Goal: Communication & Community: Answer question/provide support

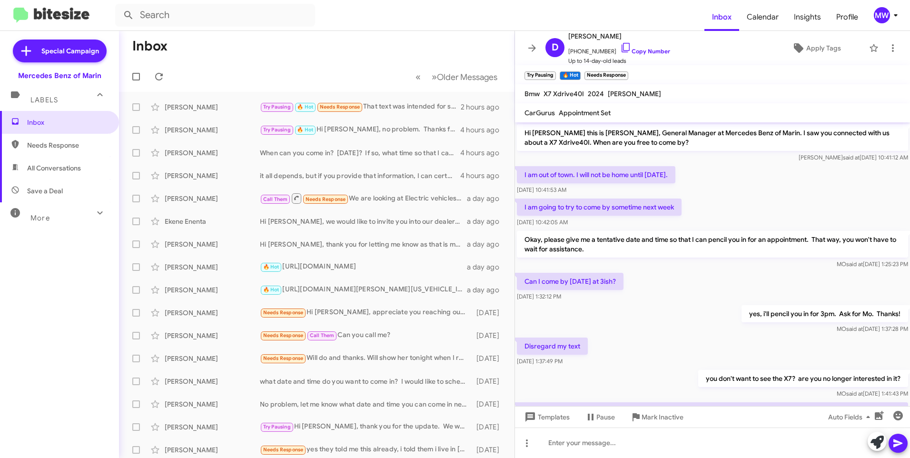
scroll to position [92, 0]
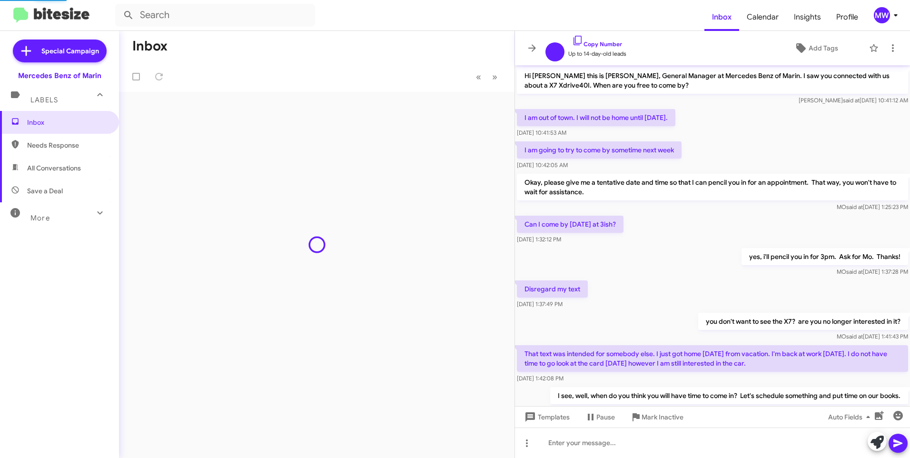
scroll to position [35, 0]
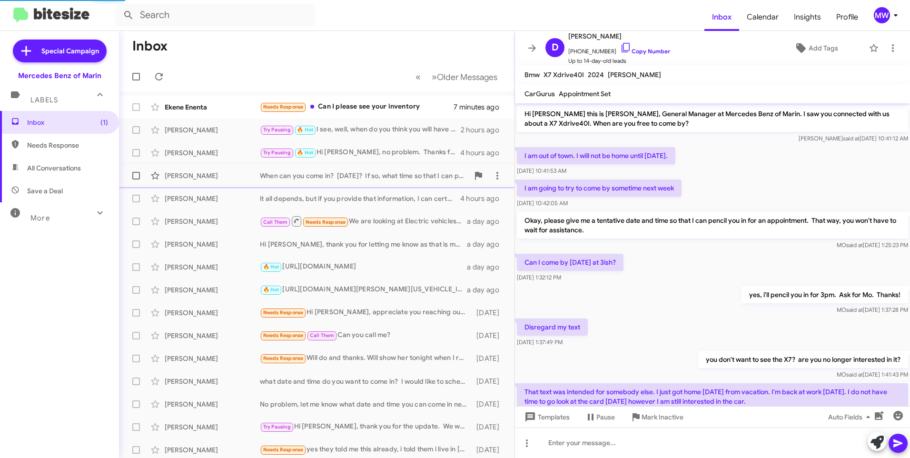
scroll to position [73, 0]
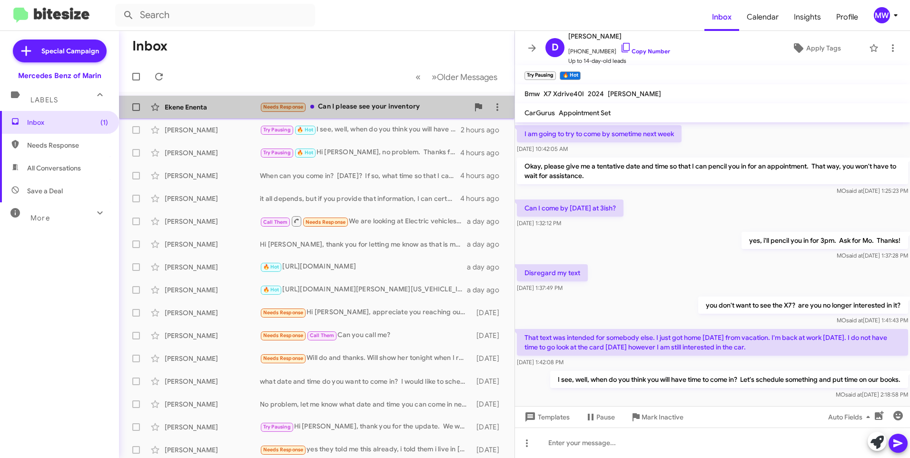
click at [414, 104] on div "Needs Response Can I please see your inventory" at bounding box center [364, 106] width 209 height 11
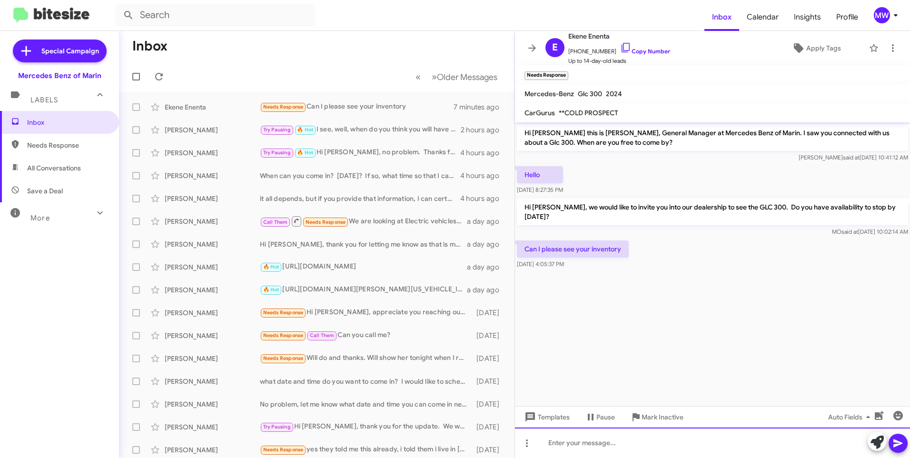
click at [612, 445] on div at bounding box center [712, 442] width 395 height 30
